Goal: Information Seeking & Learning: Learn about a topic

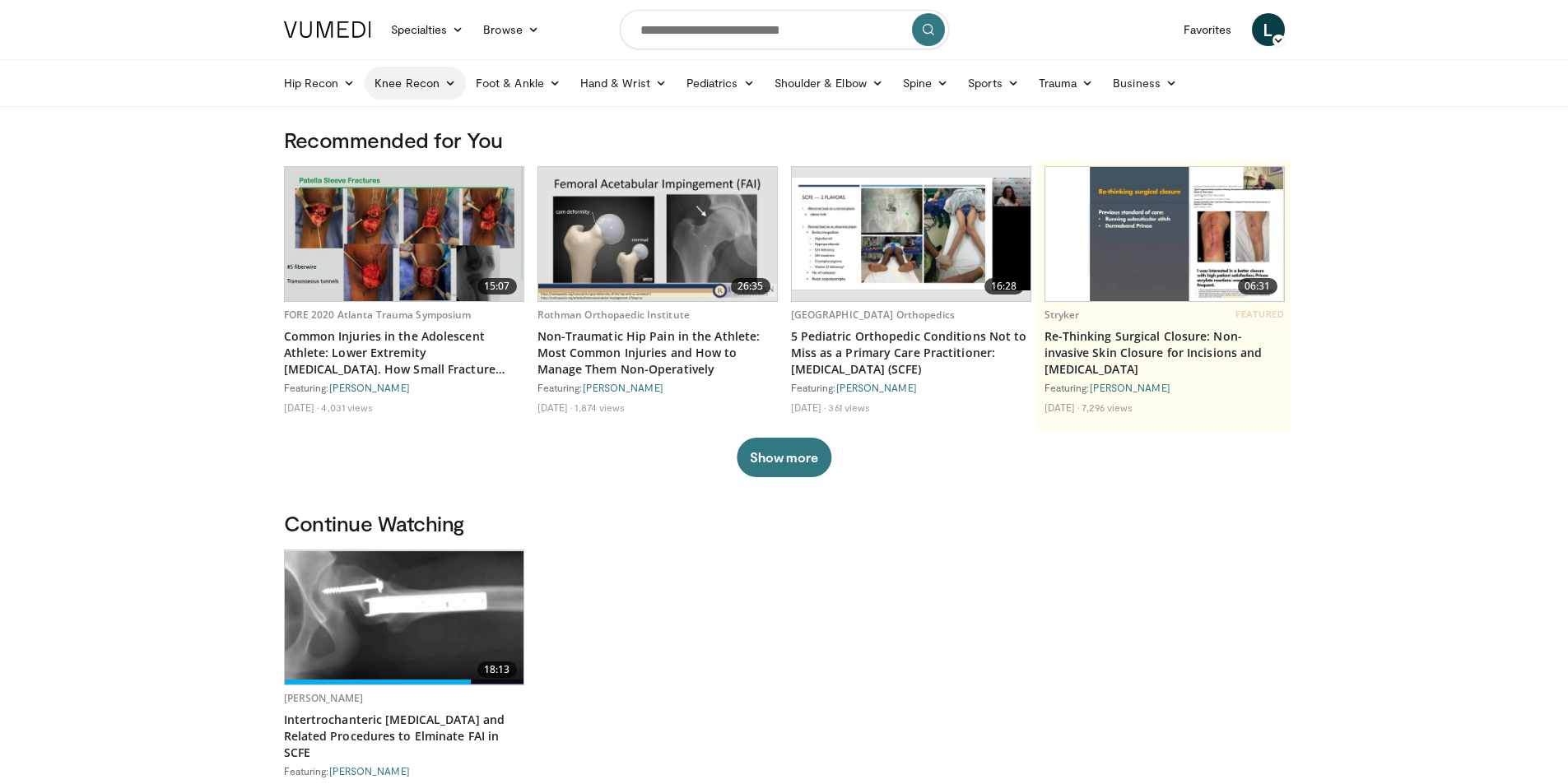
click at [438, 82] on link "Knee Recon" at bounding box center [415, 84] width 101 height 33
click at [439, 123] on link "Knee Arthroplasty" at bounding box center [463, 122] width 196 height 27
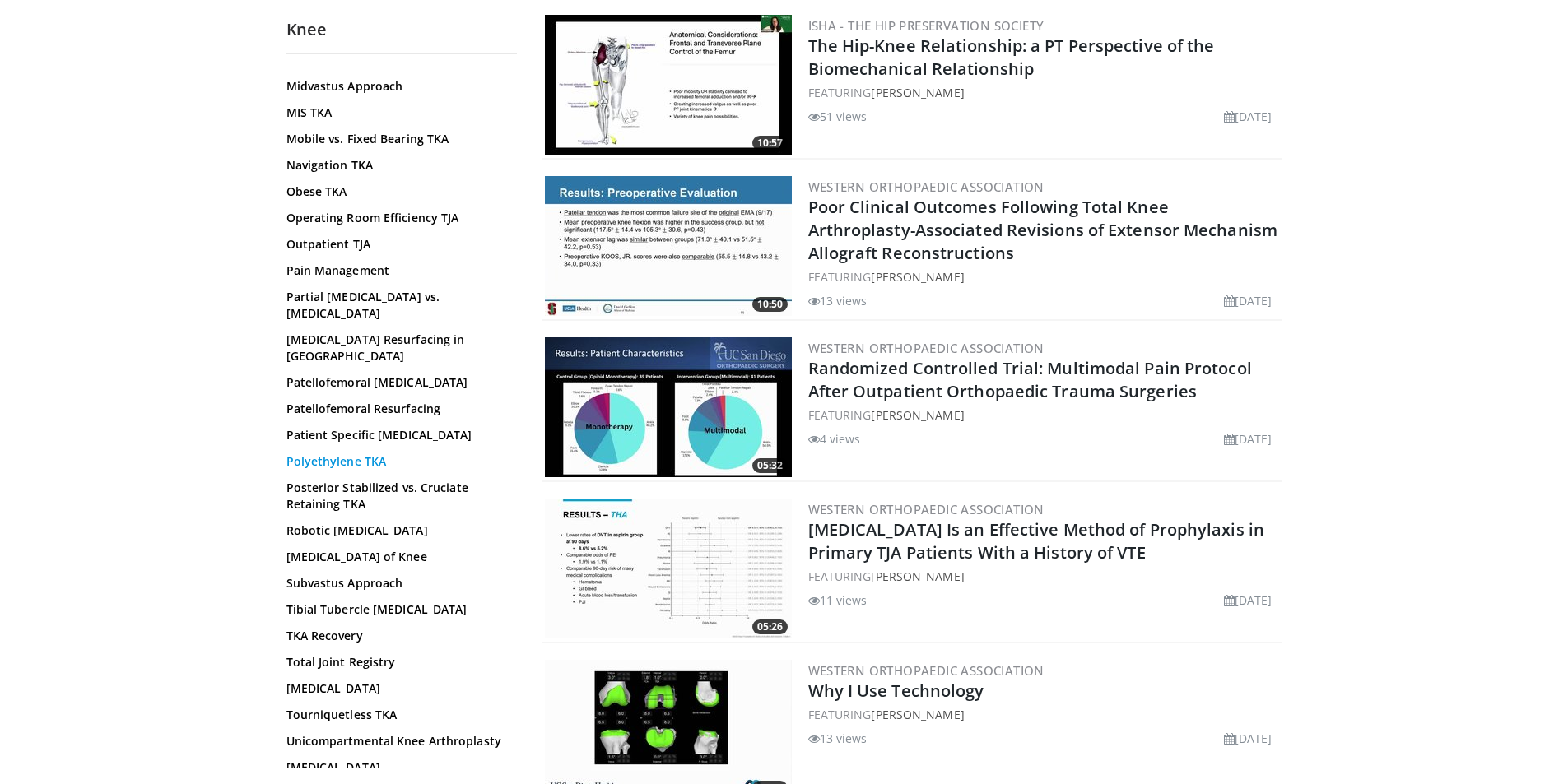
scroll to position [977, 0]
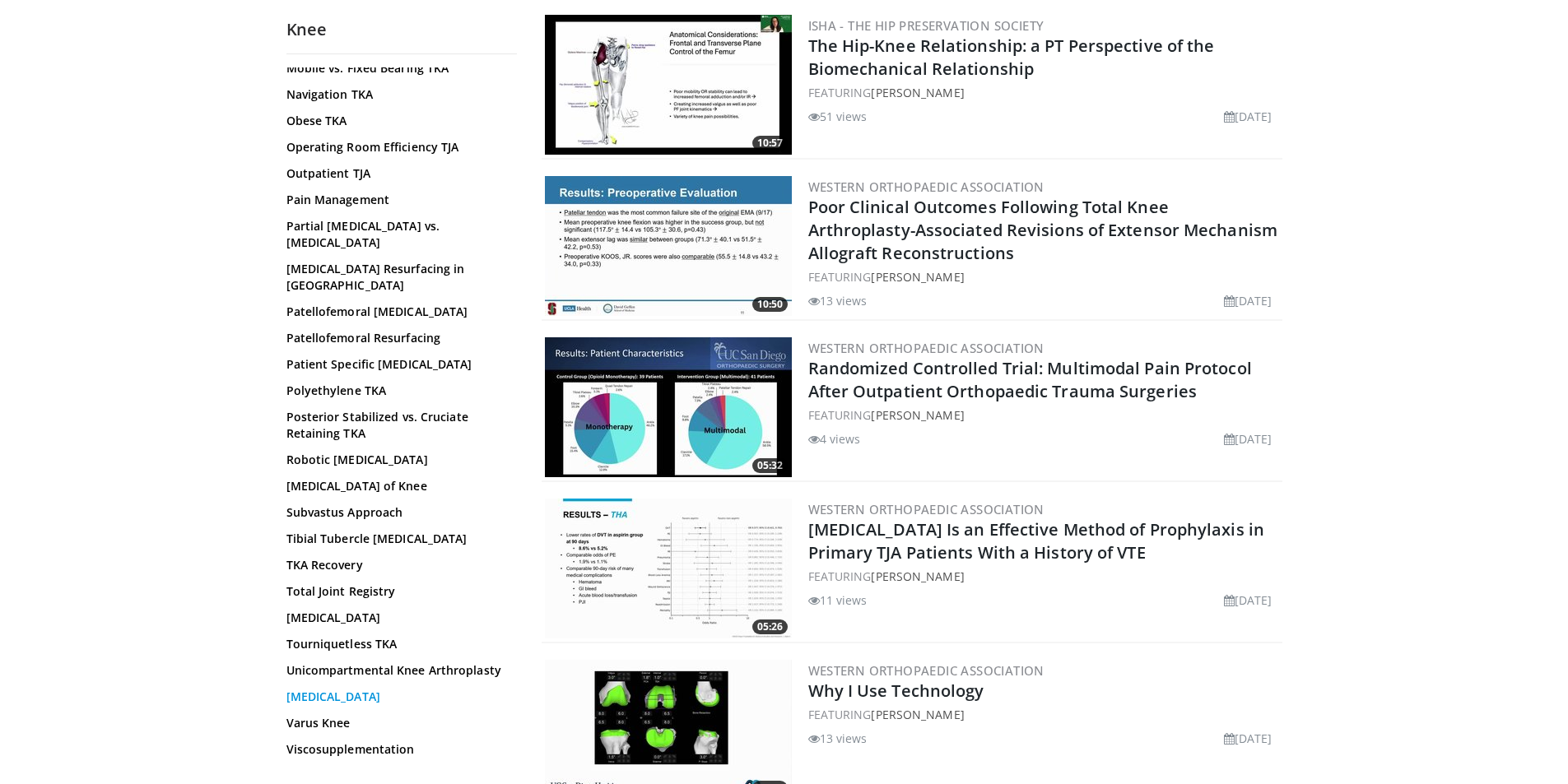
click at [335, 689] on link "[MEDICAL_DATA]" at bounding box center [398, 697] width 222 height 17
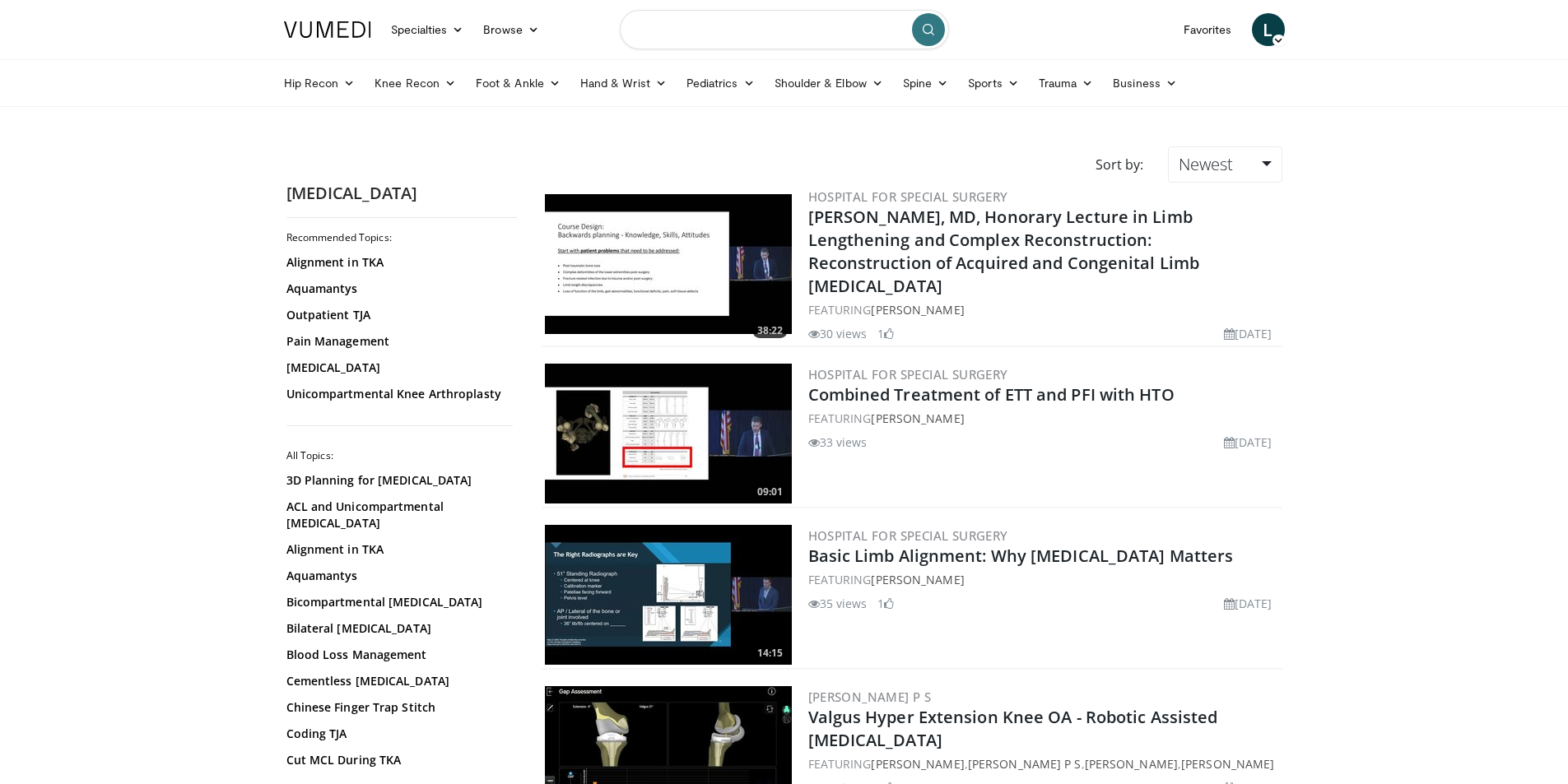
click at [685, 33] on input "Search topics, interventions" at bounding box center [784, 29] width 329 height 39
type input "**********"
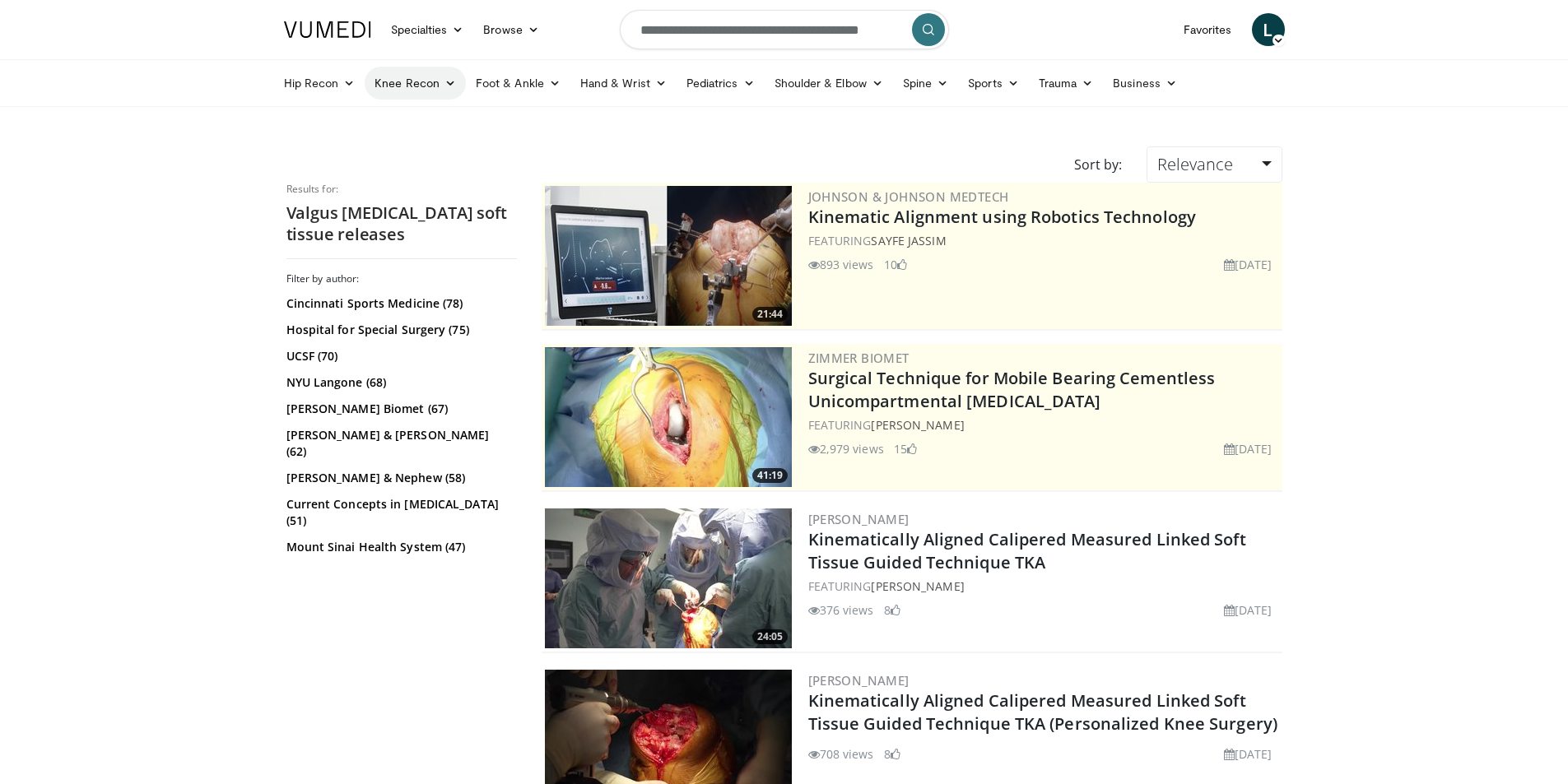
click at [447, 84] on icon at bounding box center [450, 84] width 12 height 12
